Goal: Task Accomplishment & Management: Manage account settings

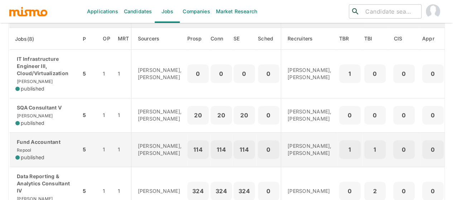
scroll to position [179, 0]
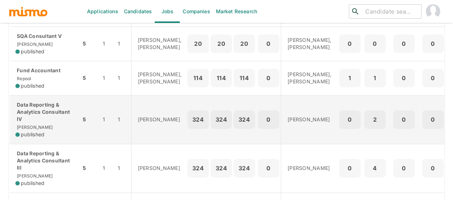
click at [49, 119] on p "Data Reporting & Analytics Consultant IV" at bounding box center [45, 111] width 60 height 21
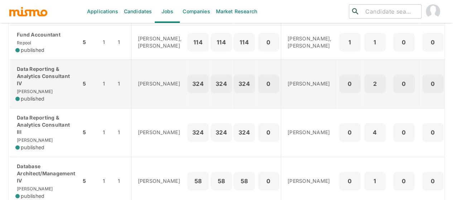
scroll to position [286, 0]
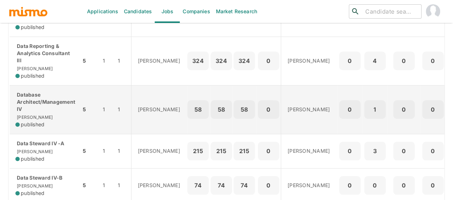
click at [41, 113] on p "Database Architect/Management IV" at bounding box center [45, 101] width 60 height 21
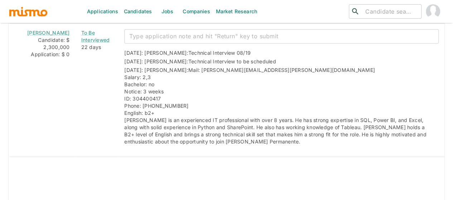
scroll to position [1034, 0]
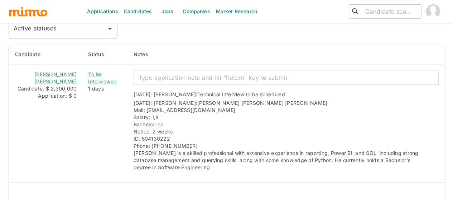
scroll to position [633, 0]
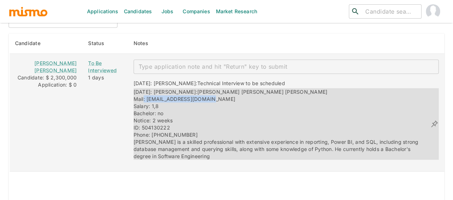
drag, startPoint x: 203, startPoint y: 96, endPoint x: 140, endPoint y: 93, distance: 63.4
click at [138, 92] on div "[DATE]: [PERSON_NAME]: [PERSON_NAME] [PERSON_NAME] [PERSON_NAME] Mail: [EMAIL_A…" at bounding box center [281, 124] width 297 height 72
copy span ": [EMAIL_ADDRESS][DOMAIN_NAME]"
